Goal: Transaction & Acquisition: Purchase product/service

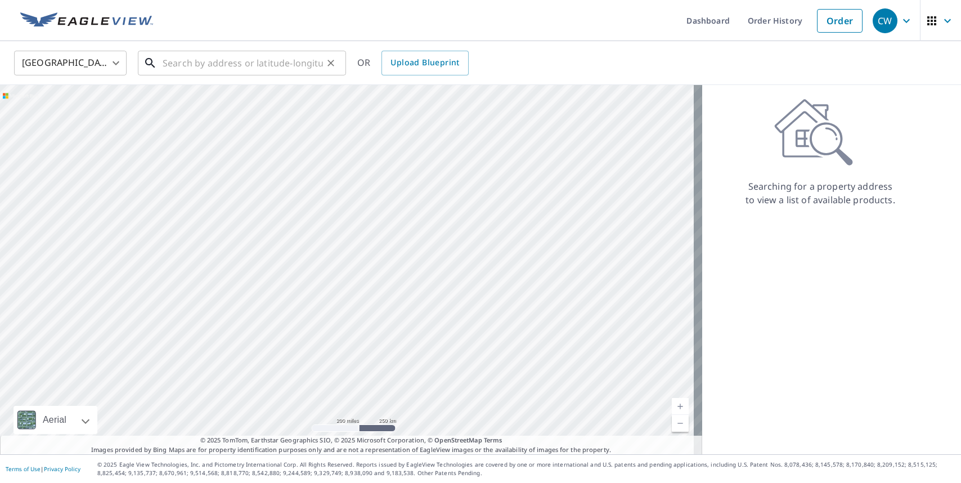
click at [268, 62] on input "text" at bounding box center [243, 63] width 160 height 32
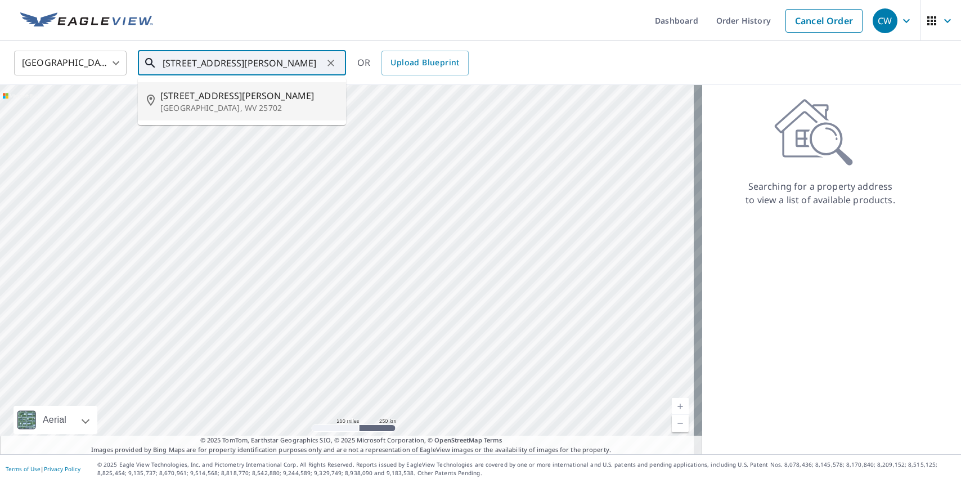
click at [261, 97] on span "2761 Emmons Ave" at bounding box center [248, 96] width 177 height 14
type input "2761 Emmons Ave Huntington, WV 25702"
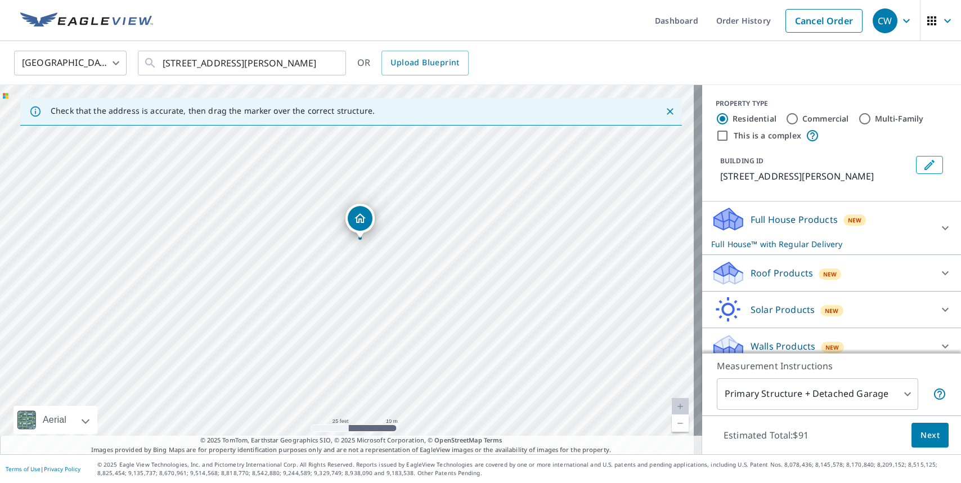
drag, startPoint x: 428, startPoint y: 339, endPoint x: 444, endPoint y: 288, distance: 53.7
click at [444, 288] on div "2761 Emmons Ave Huntington, WV 25702" at bounding box center [351, 269] width 702 height 369
click at [932, 286] on div at bounding box center [945, 272] width 27 height 27
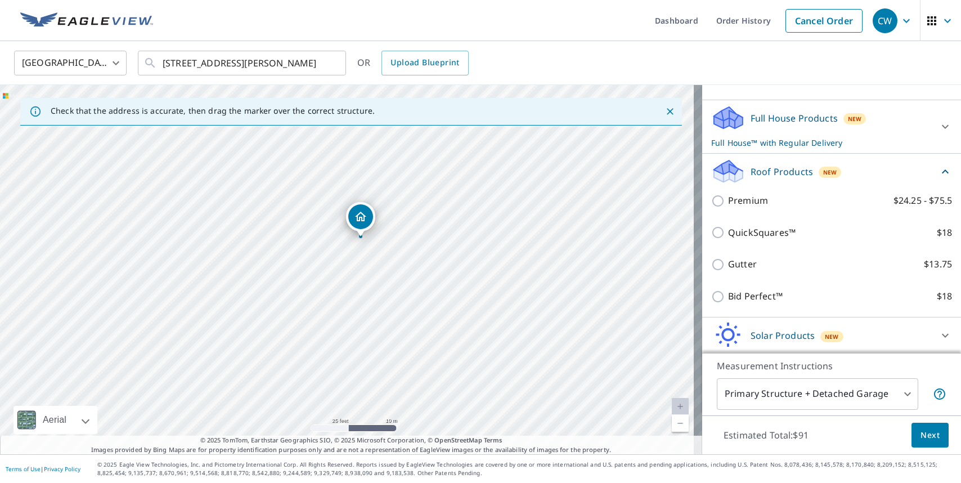
scroll to position [113, 0]
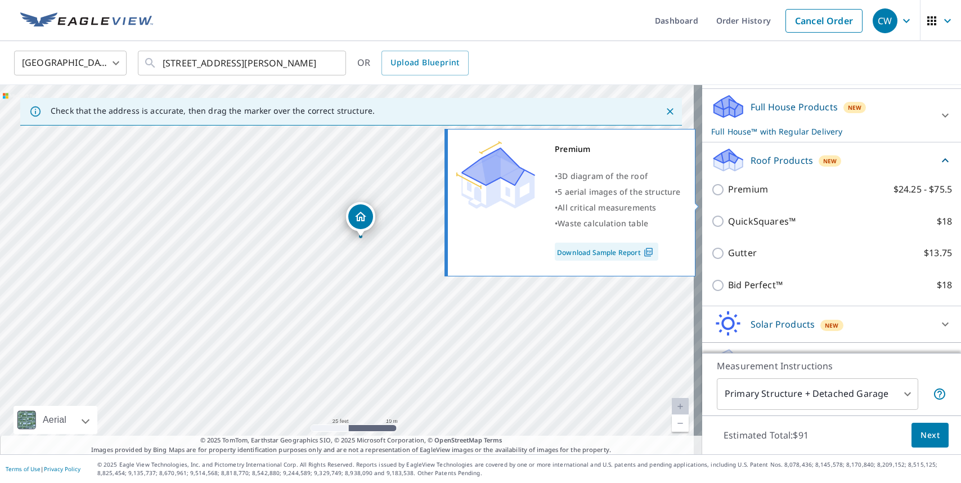
click at [712, 196] on input "Premium $24.25 - $75.5" at bounding box center [719, 190] width 17 height 14
checkbox input "true"
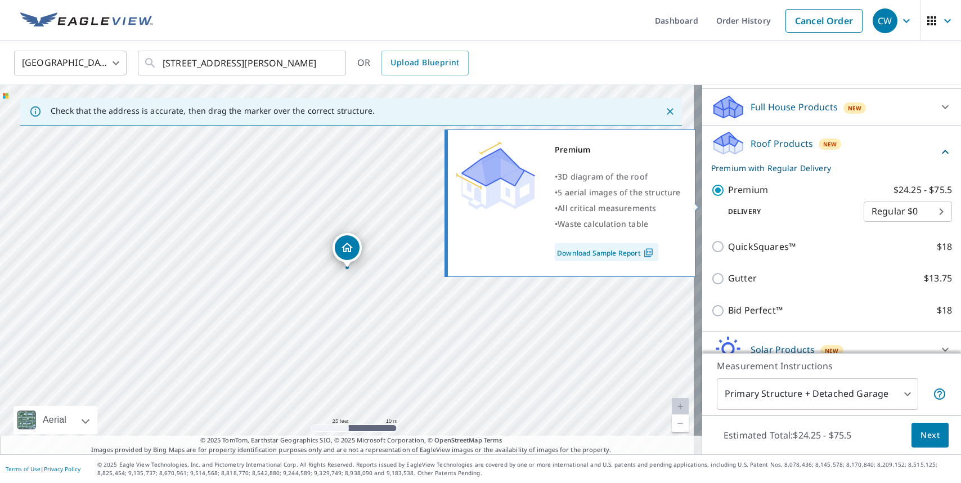
checkbox input "false"
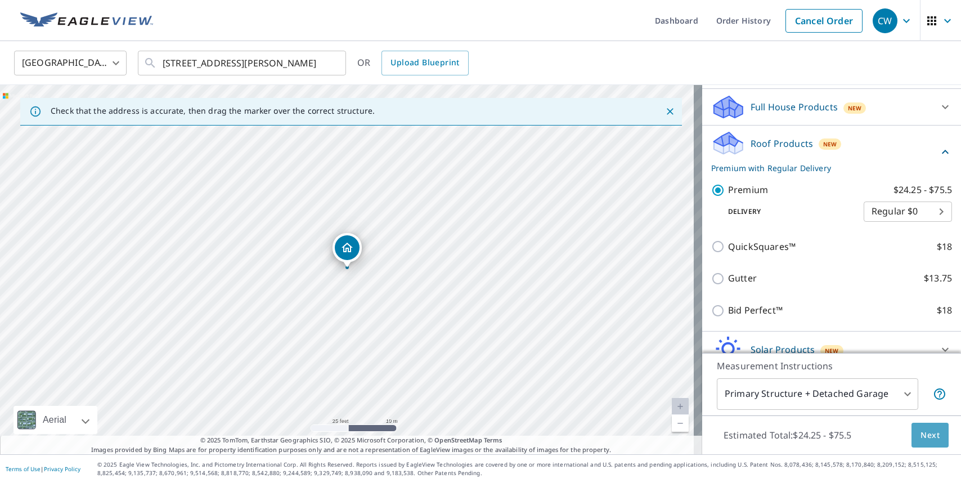
click at [924, 434] on span "Next" at bounding box center [930, 435] width 19 height 14
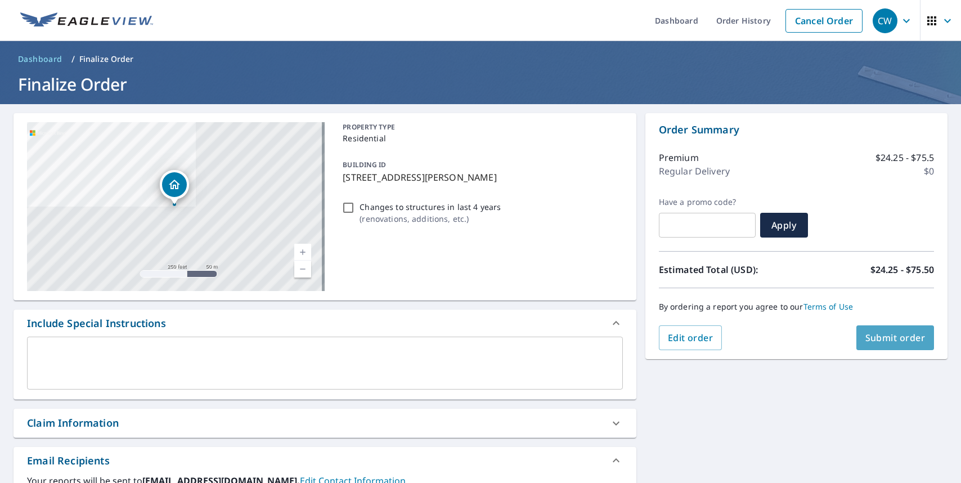
click at [890, 343] on span "Submit order" at bounding box center [895, 337] width 60 height 12
checkbox input "true"
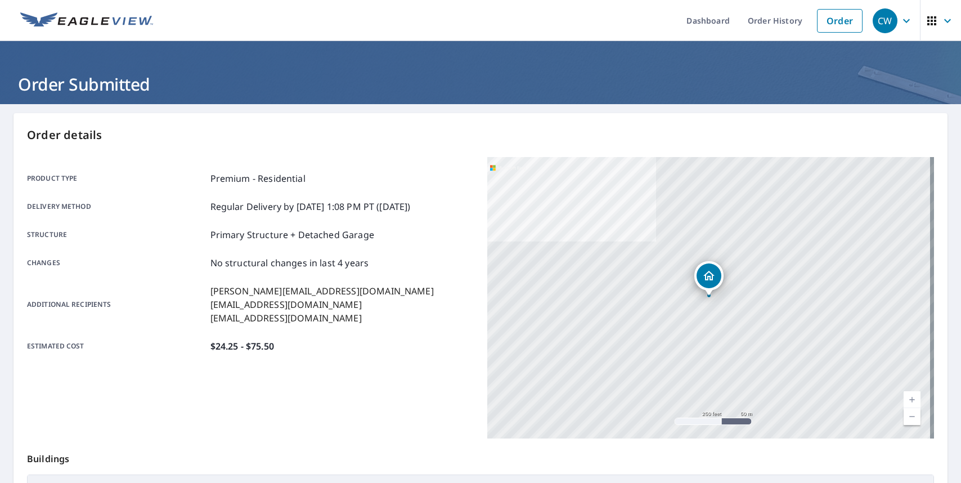
scroll to position [179, 0]
